Goal: Information Seeking & Learning: Find contact information

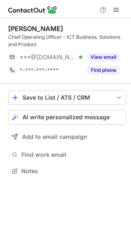
scroll to position [166, 131]
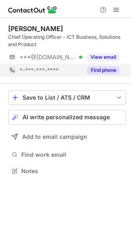
click at [94, 69] on button "Find phone" at bounding box center [103, 70] width 32 height 8
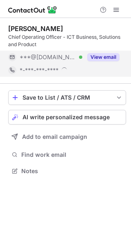
scroll to position [171, 131]
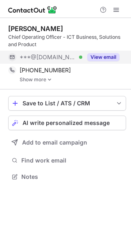
click at [96, 59] on button "View email" at bounding box center [103, 57] width 32 height 8
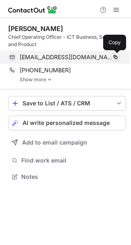
click at [115, 58] on span at bounding box center [115, 57] width 7 height 7
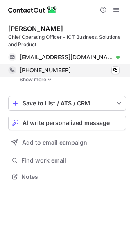
scroll to position [171, 131]
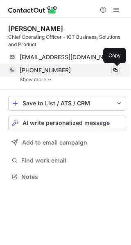
click at [115, 73] on span at bounding box center [115, 70] width 7 height 7
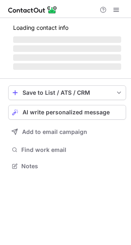
scroll to position [166, 131]
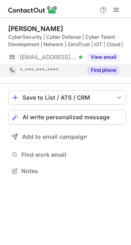
click at [104, 73] on button "Find phone" at bounding box center [103, 70] width 32 height 8
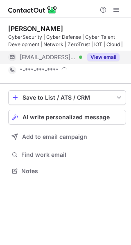
scroll to position [171, 131]
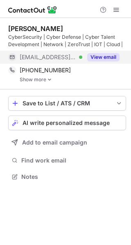
click at [103, 58] on button "View email" at bounding box center [103, 57] width 32 height 8
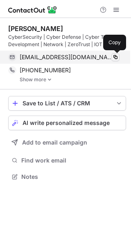
click at [114, 59] on span at bounding box center [115, 57] width 7 height 7
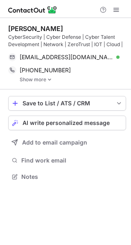
scroll to position [171, 131]
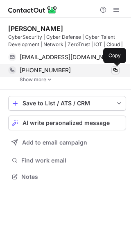
click at [115, 72] on span at bounding box center [115, 70] width 7 height 7
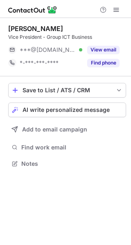
scroll to position [158, 131]
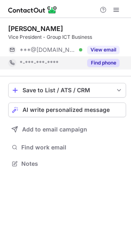
click at [114, 65] on button "Find phone" at bounding box center [103, 63] width 32 height 8
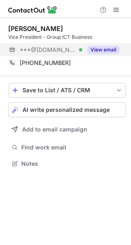
click at [109, 50] on button "View email" at bounding box center [103, 50] width 32 height 8
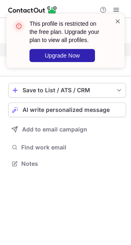
click at [119, 20] on span at bounding box center [118, 21] width 7 height 8
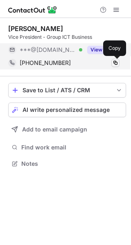
click at [117, 65] on span at bounding box center [115, 63] width 7 height 7
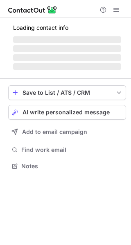
scroll to position [158, 131]
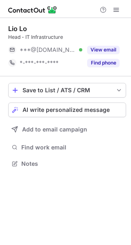
click at [99, 63] on button "Find phone" at bounding box center [103, 63] width 32 height 8
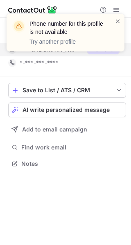
click at [99, 49] on div "Phone number for this profile is not available Try another profile" at bounding box center [65, 36] width 131 height 61
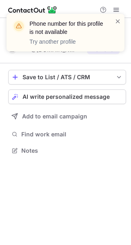
scroll to position [145, 131]
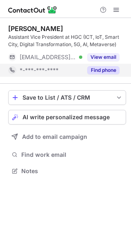
scroll to position [166, 131]
click at [103, 68] on button "Find phone" at bounding box center [103, 70] width 32 height 8
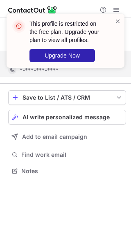
click at [102, 58] on div "This profile is restricted on the free plan. Upgrade your plan to view all prof…" at bounding box center [65, 44] width 131 height 77
click at [118, 21] on span at bounding box center [118, 21] width 7 height 8
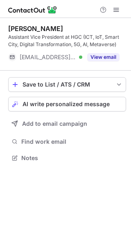
scroll to position [153, 131]
